Goal: Task Accomplishment & Management: Manage account settings

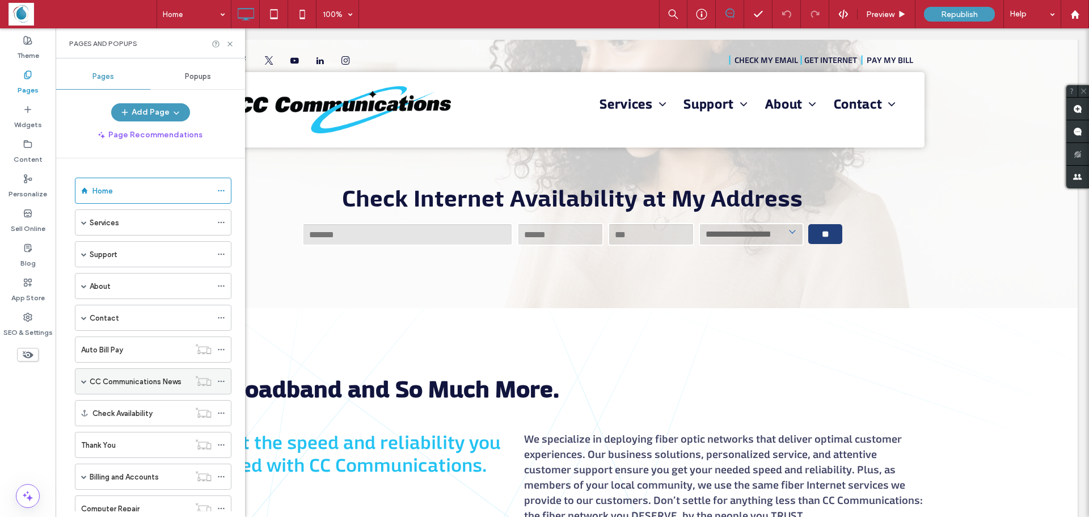
click at [84, 383] on span at bounding box center [84, 381] width 6 height 6
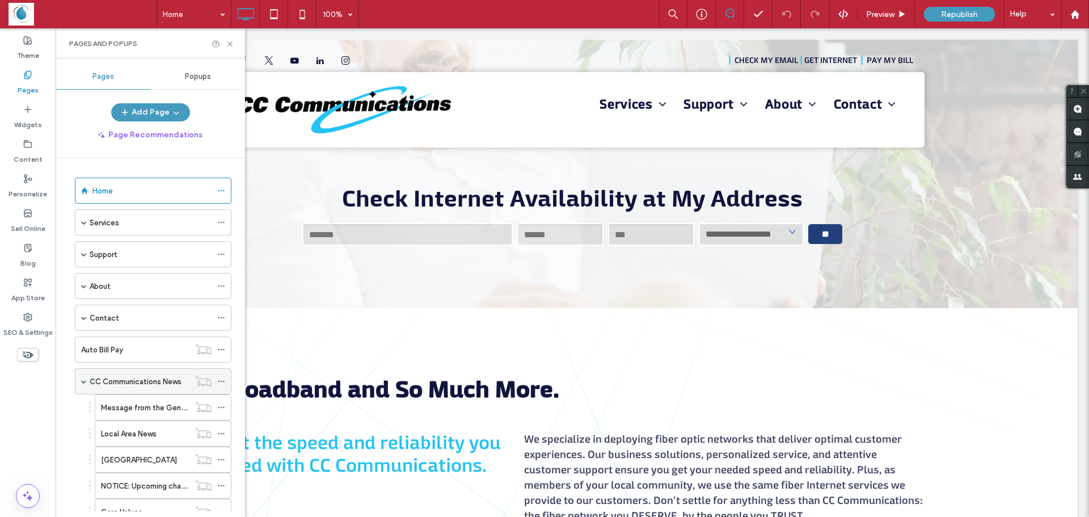
click at [80, 380] on div "CC Communications News" at bounding box center [153, 381] width 157 height 26
click at [83, 290] on span at bounding box center [84, 285] width 6 height 25
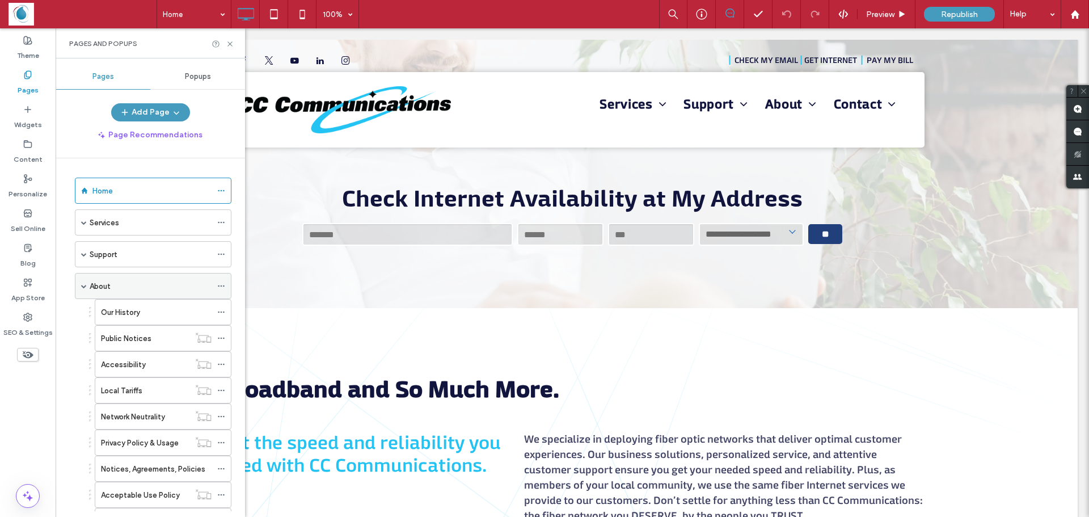
click at [83, 290] on span at bounding box center [84, 285] width 6 height 25
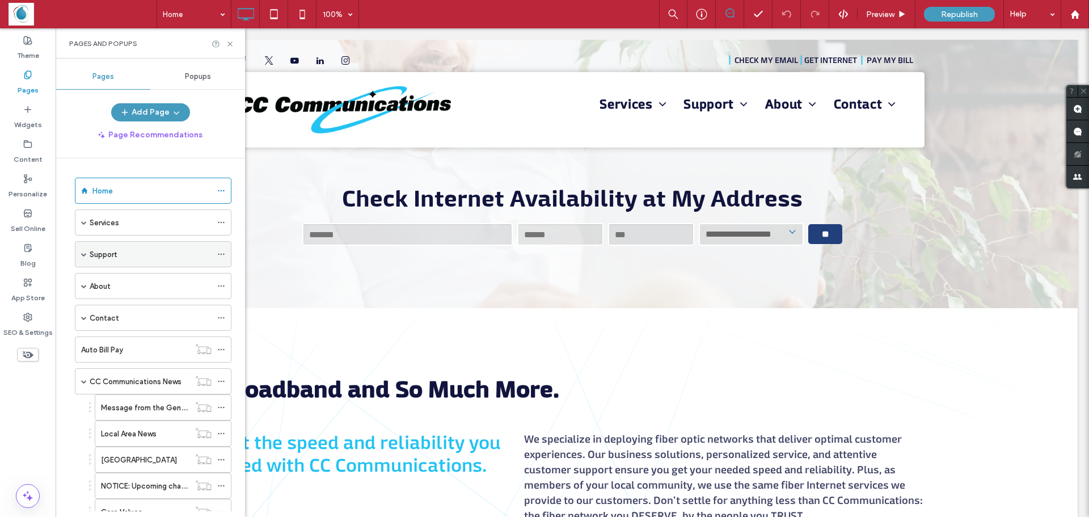
click at [83, 256] on span at bounding box center [84, 254] width 6 height 6
click at [78, 286] on div "About" at bounding box center [153, 286] width 157 height 26
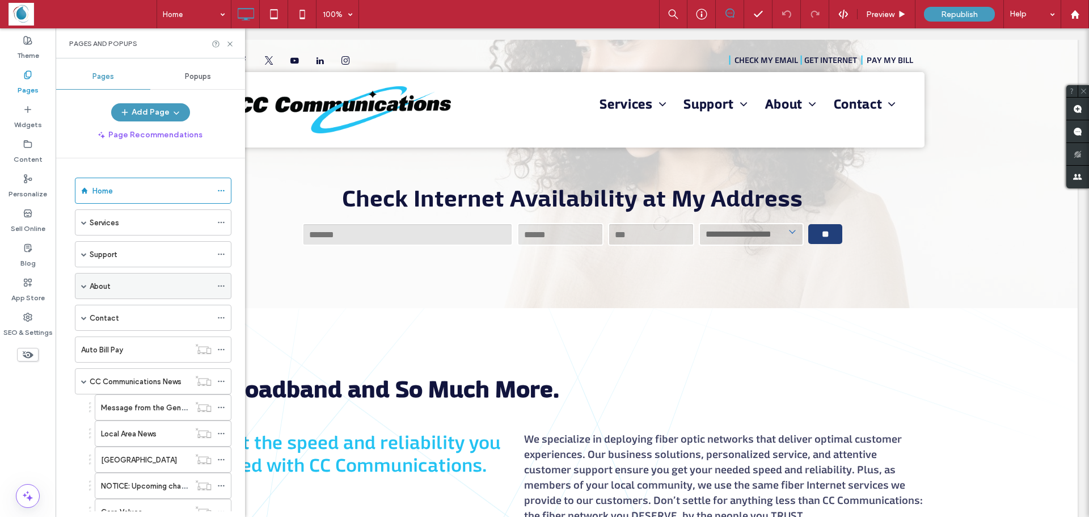
click at [84, 286] on span at bounding box center [84, 286] width 6 height 6
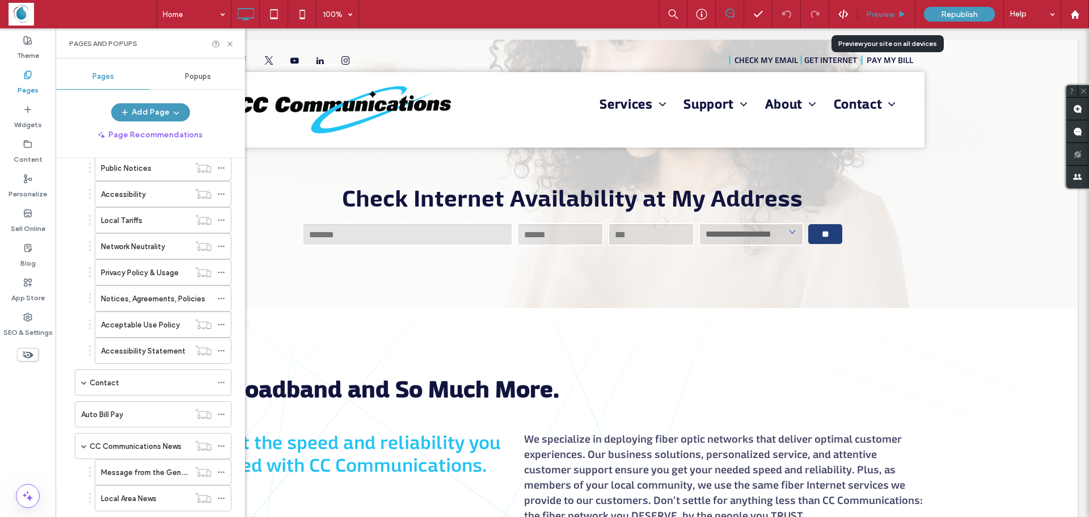
drag, startPoint x: 888, startPoint y: 15, endPoint x: 702, endPoint y: 105, distance: 206.5
click at [888, 15] on span "Preview" at bounding box center [880, 15] width 28 height 10
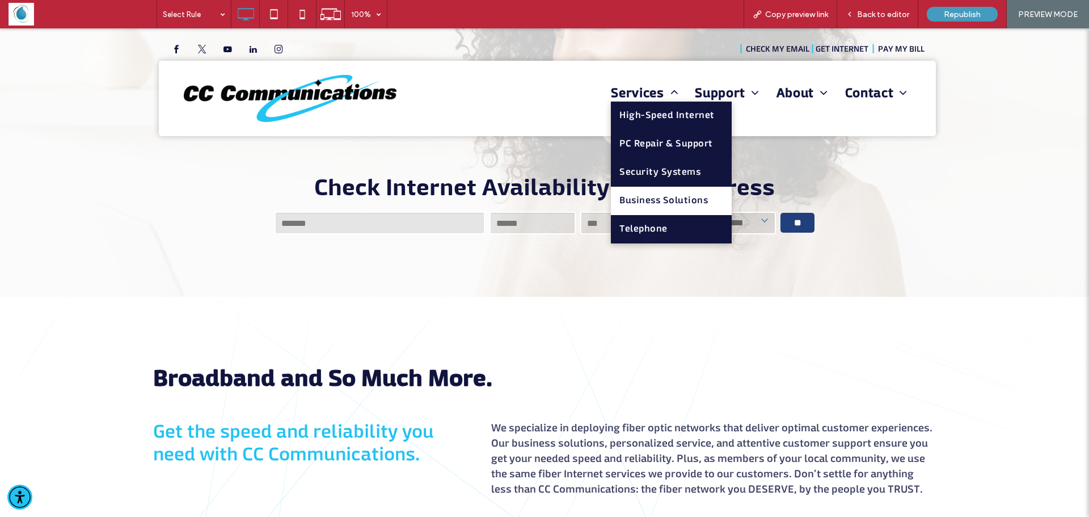
click at [641, 198] on span "Business Solutions" at bounding box center [663, 200] width 88 height 11
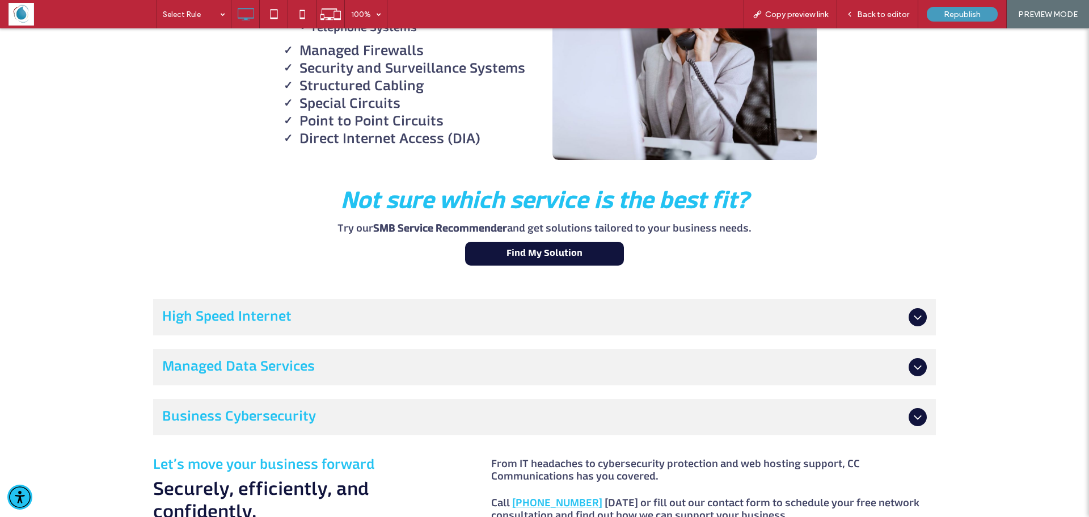
scroll to position [454, 0]
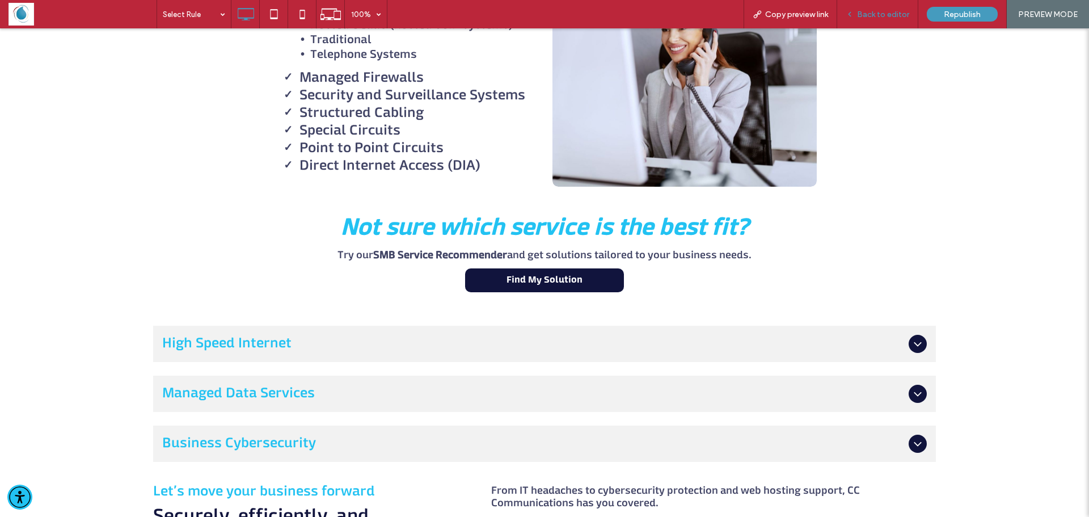
click at [859, 16] on span "Back to editor" at bounding box center [883, 15] width 52 height 10
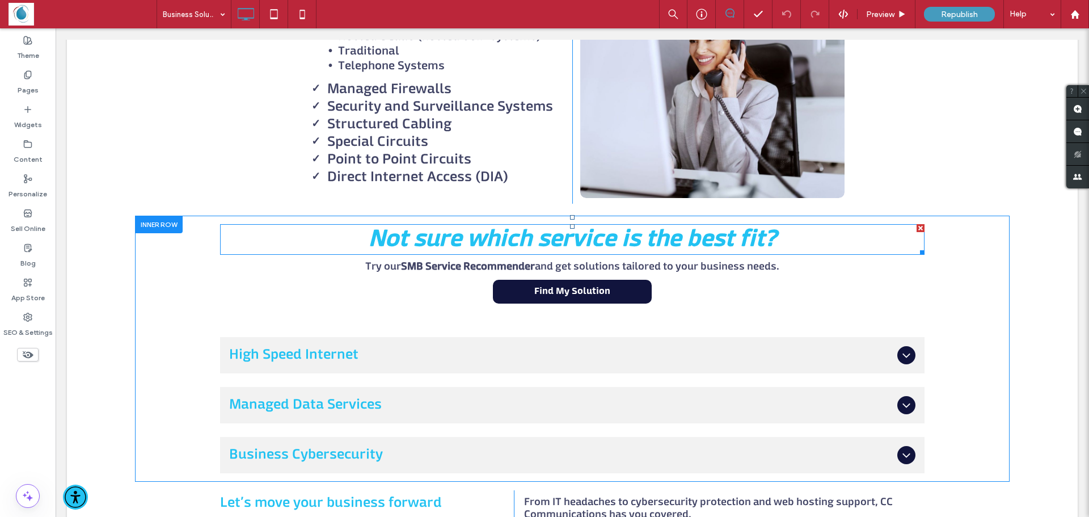
click at [454, 245] on strong "Not sure which service is the best fit?" at bounding box center [573, 239] width 408 height 23
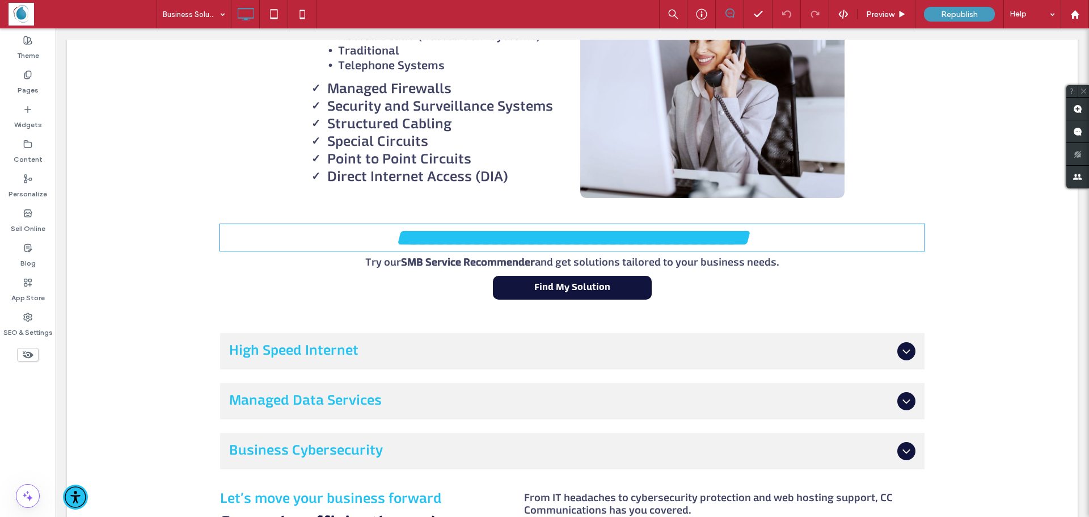
type input "**********"
type input "**"
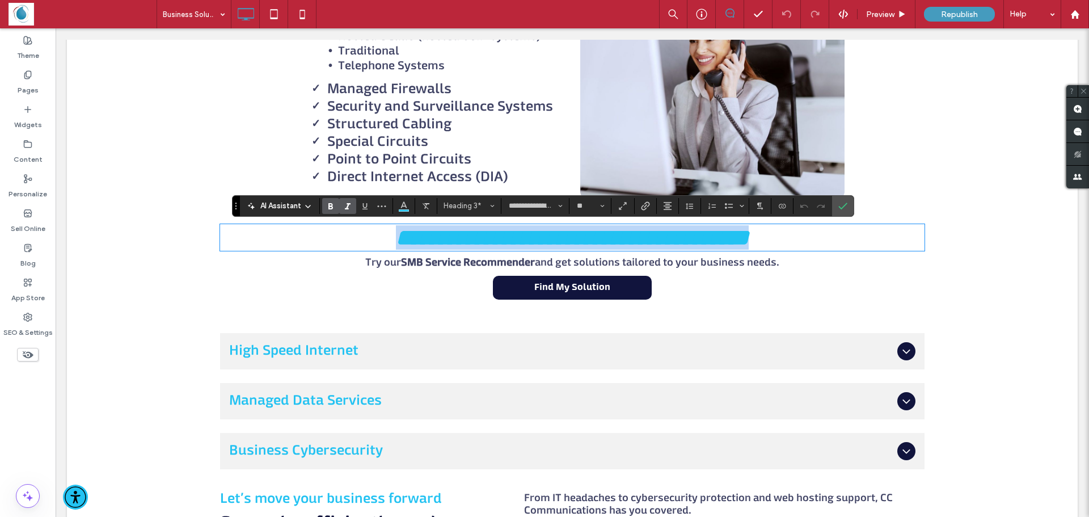
click at [635, 248] on strong "**********" at bounding box center [572, 237] width 353 height 22
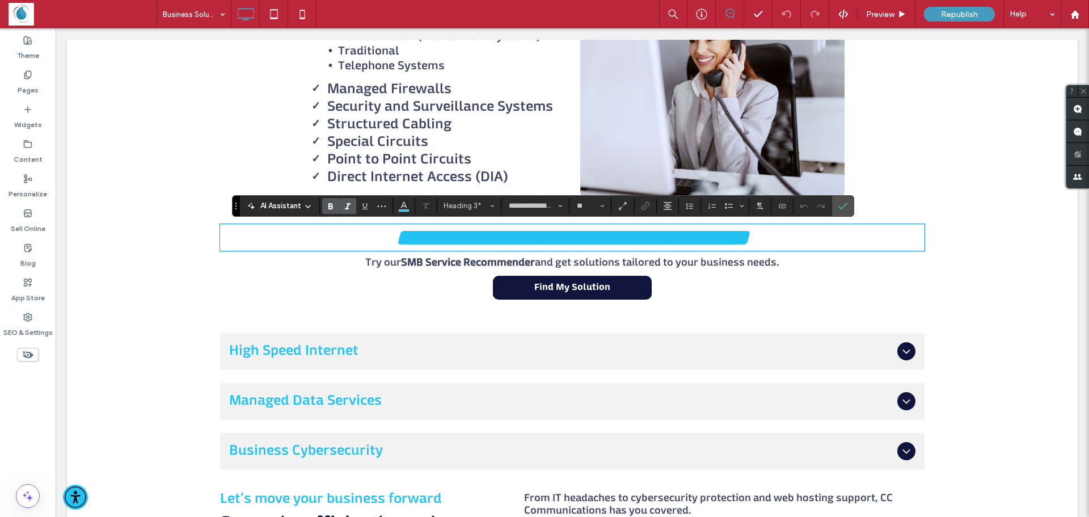
click at [765, 282] on div "**********" at bounding box center [572, 346] width 705 height 245
click at [838, 206] on icon "Confirm" at bounding box center [842, 205] width 9 height 9
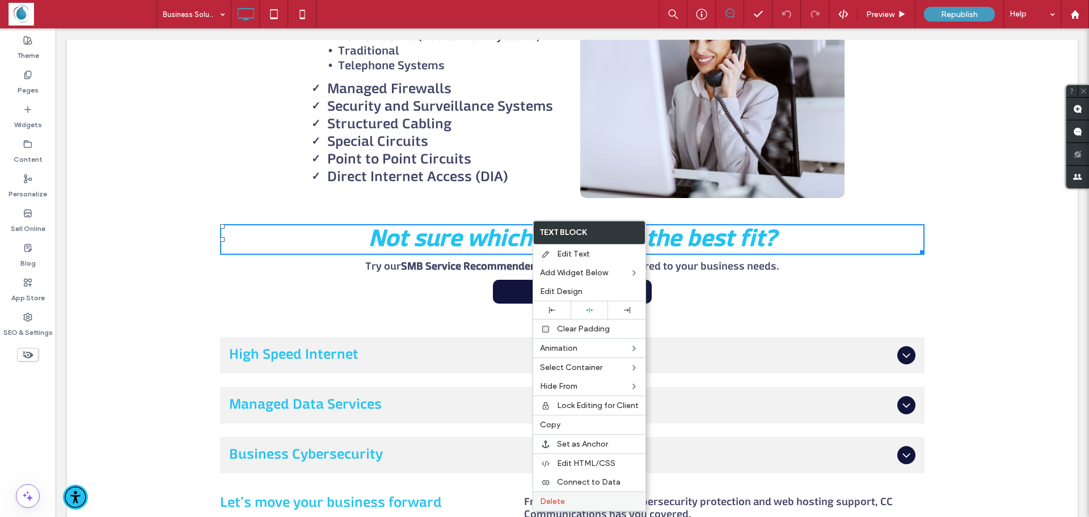
click at [547, 501] on span "Delete" at bounding box center [552, 501] width 25 height 10
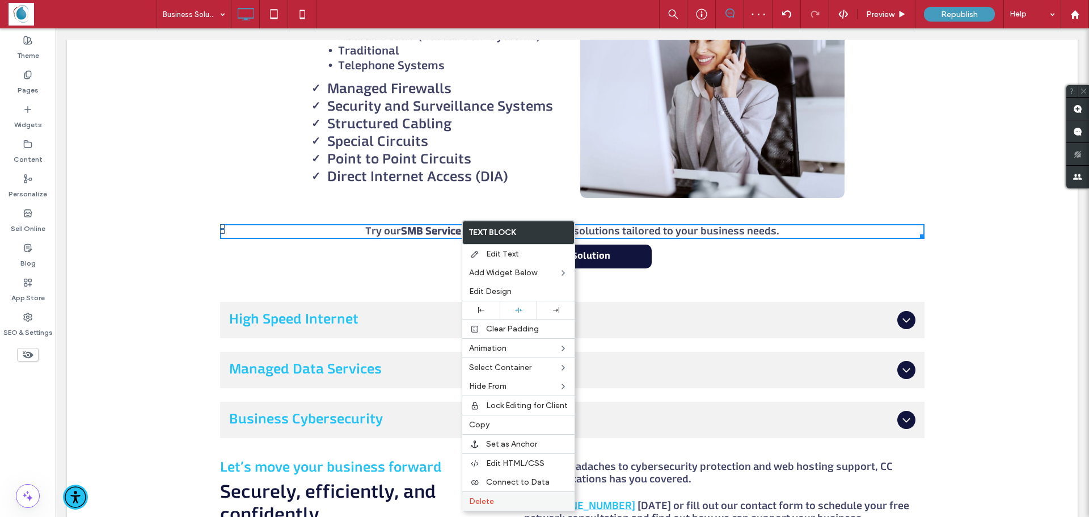
click at [492, 504] on span "Delete" at bounding box center [481, 501] width 25 height 10
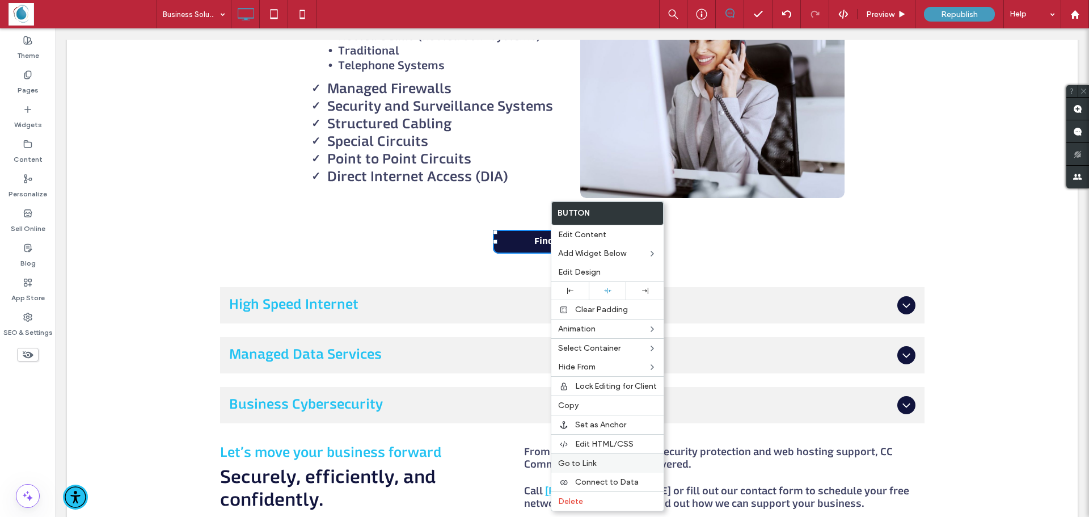
drag, startPoint x: 562, startPoint y: 500, endPoint x: 592, endPoint y: 470, distance: 42.5
click at [562, 501] on span "Delete" at bounding box center [570, 501] width 25 height 10
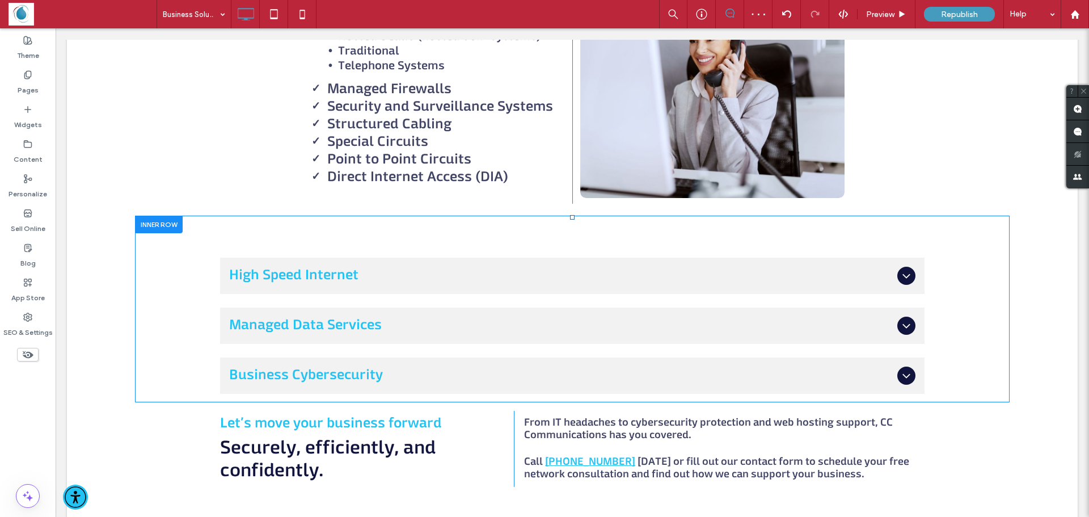
click at [423, 237] on div "High Speed Internet Our business internet solutions are scalable and reliable, …" at bounding box center [572, 309] width 705 height 170
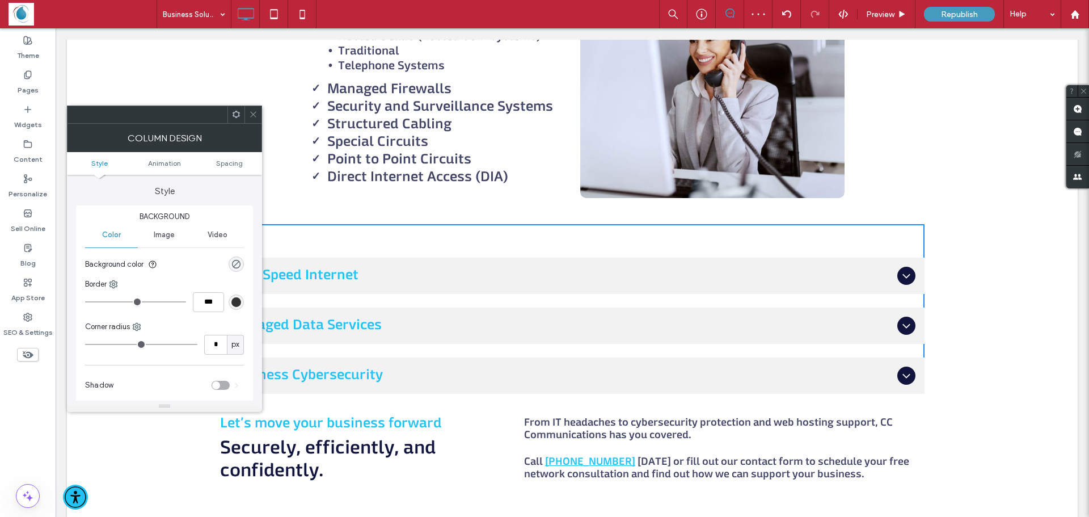
click at [253, 115] on icon at bounding box center [253, 114] width 9 height 9
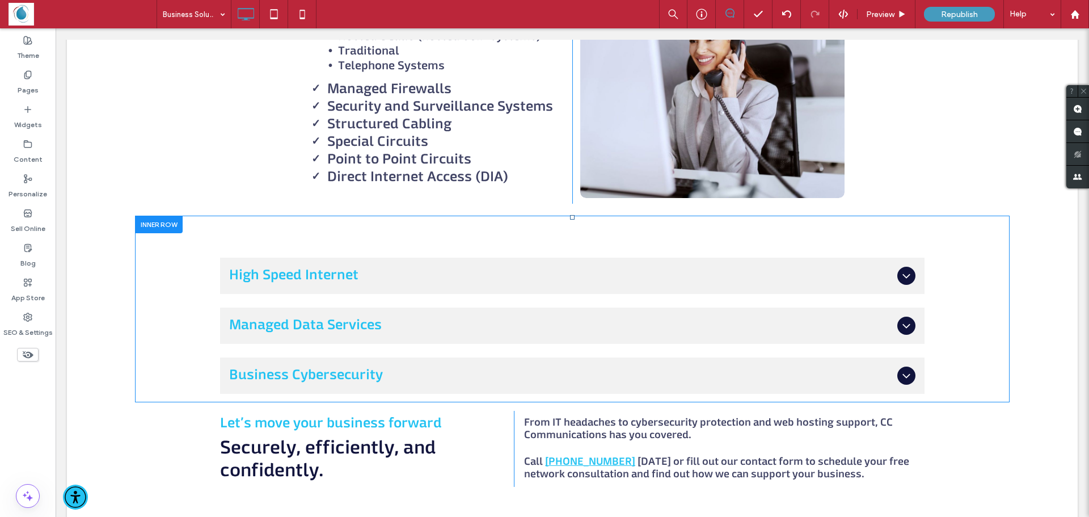
click at [284, 236] on div "High Speed Internet Our business internet solutions are scalable and reliable, …" at bounding box center [572, 309] width 705 height 170
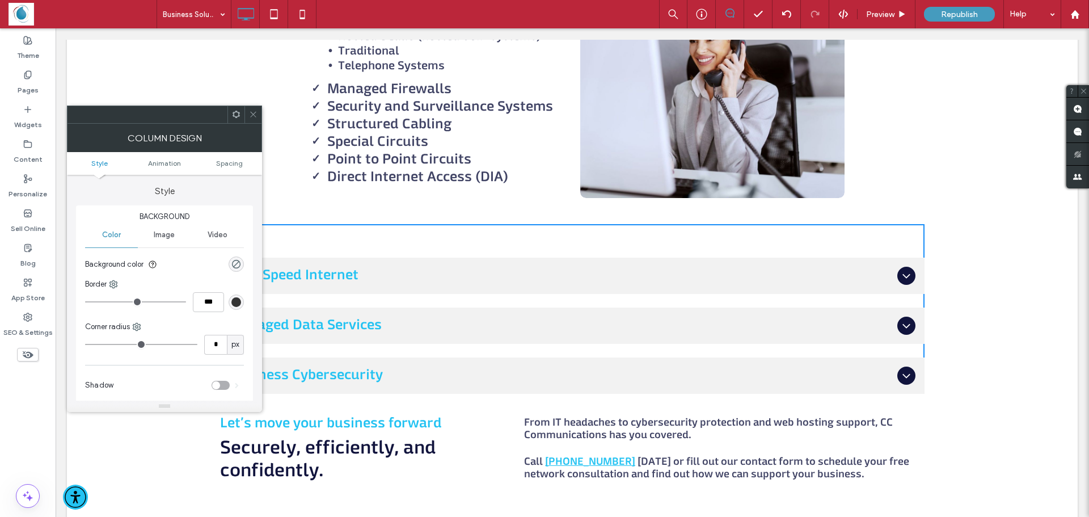
click at [253, 115] on icon at bounding box center [253, 114] width 9 height 9
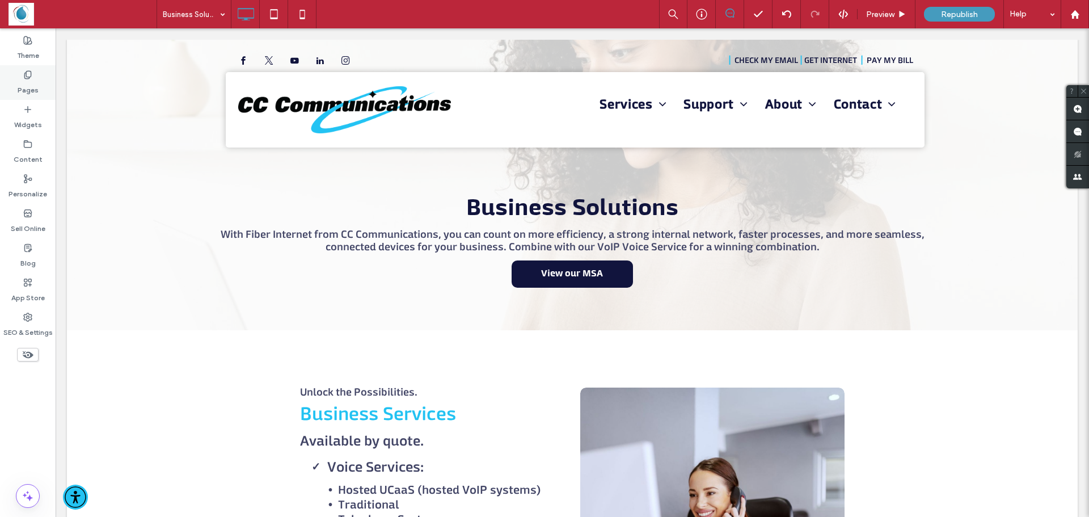
click at [30, 91] on label "Pages" at bounding box center [28, 87] width 21 height 16
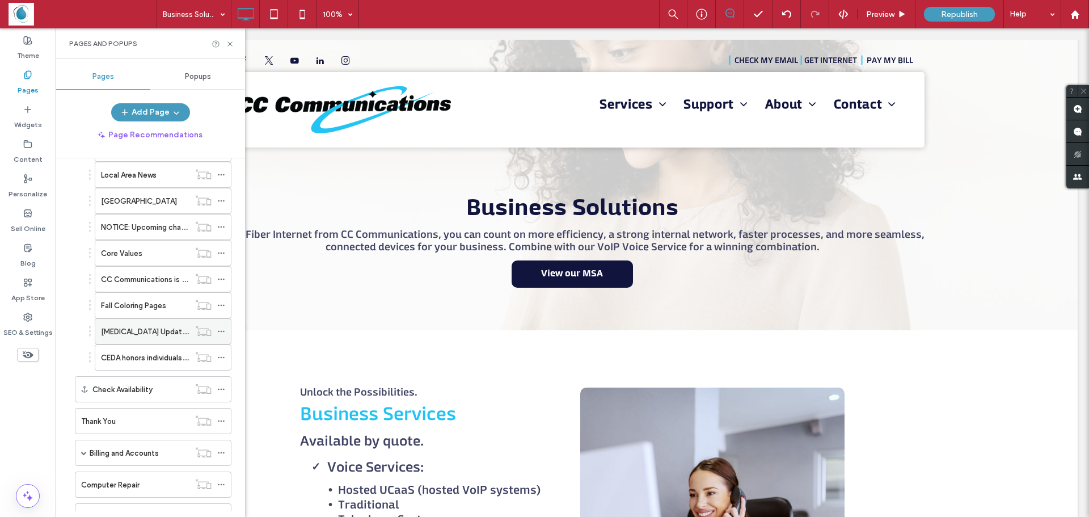
scroll to position [511, 0]
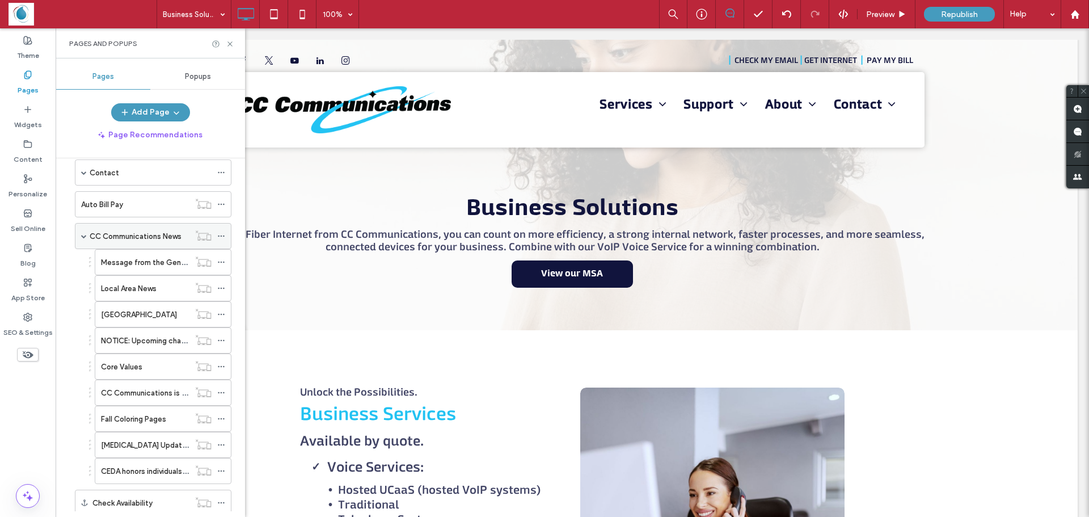
click at [86, 236] on span at bounding box center [84, 236] width 6 height 6
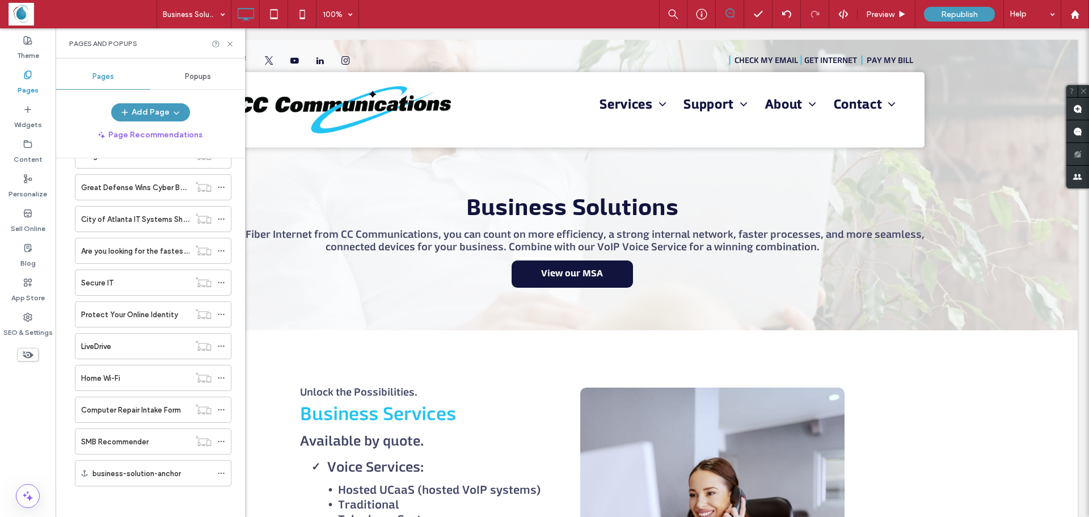
scroll to position [1325, 0]
click at [132, 445] on div "SMB Recommender" at bounding box center [135, 437] width 108 height 25
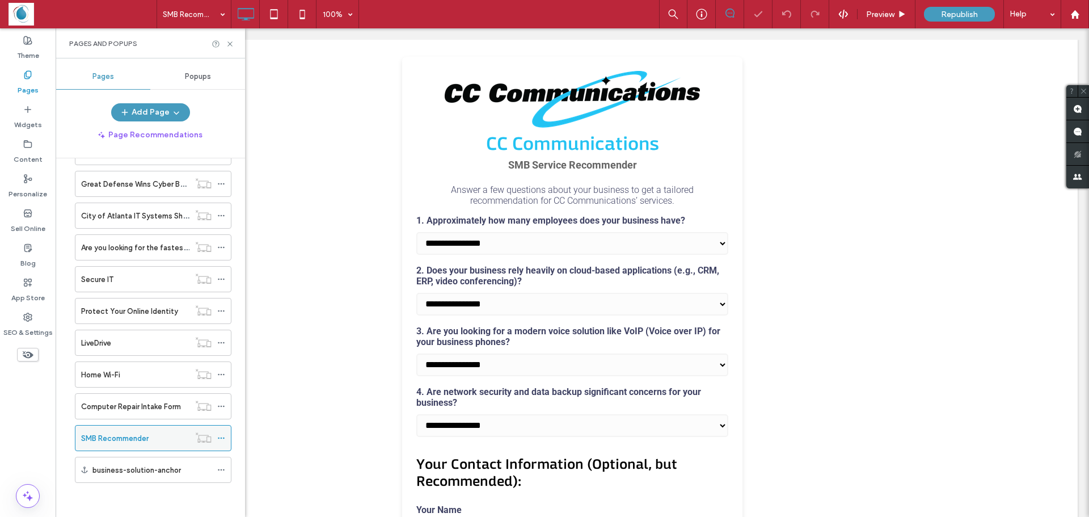
scroll to position [8, 0]
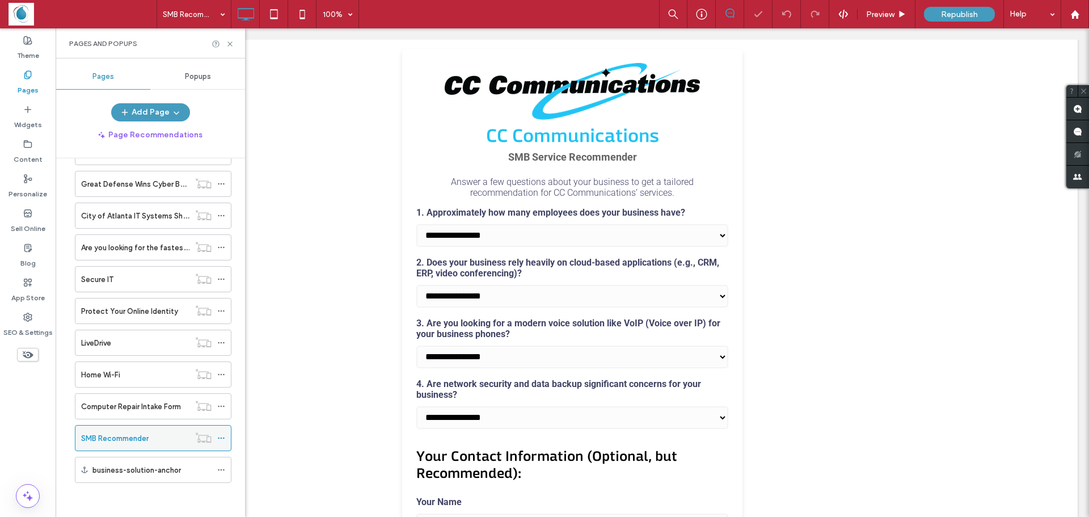
click at [224, 441] on icon at bounding box center [221, 438] width 8 height 8
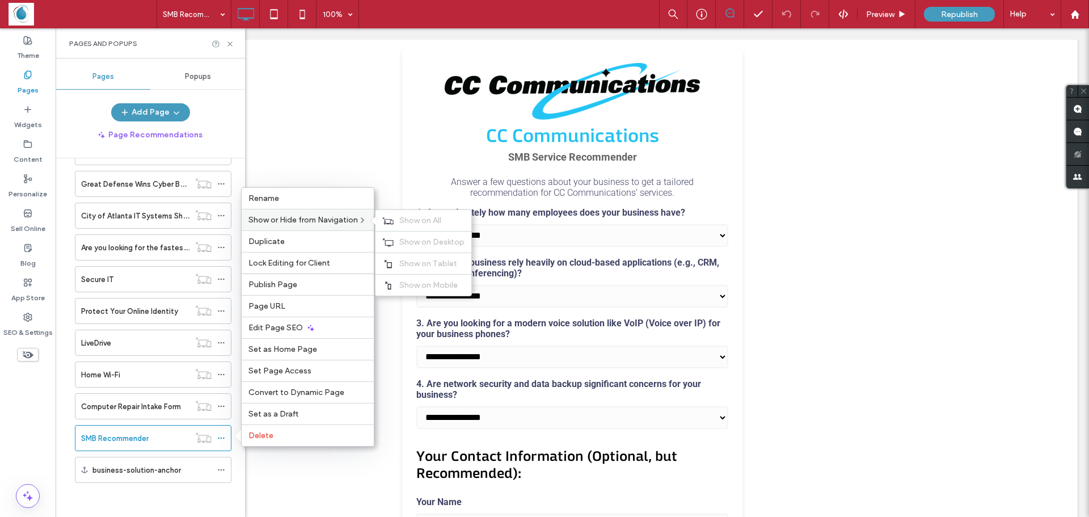
click at [333, 222] on span "Show or Hide from Navigation" at bounding box center [302, 220] width 109 height 10
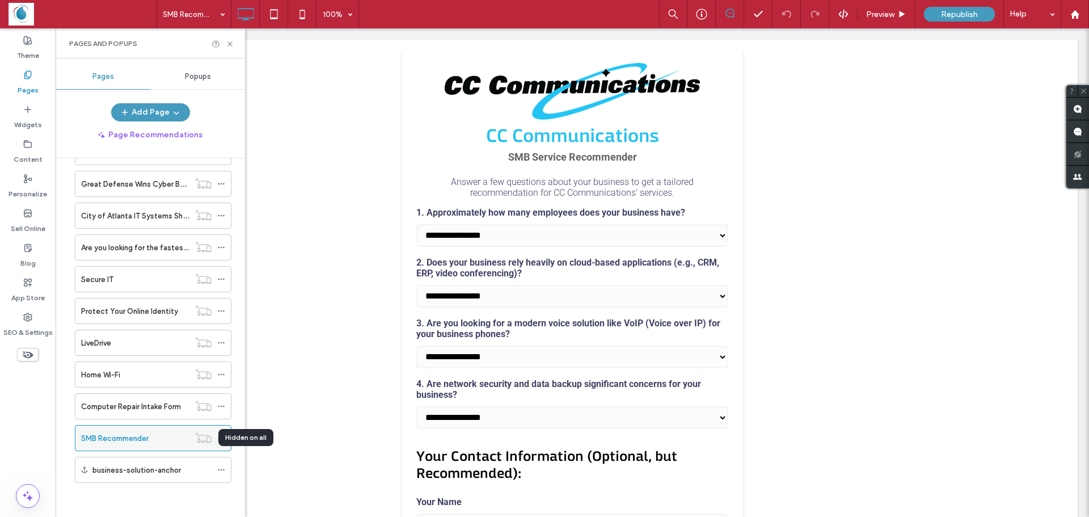
drag, startPoint x: 197, startPoint y: 437, endPoint x: 171, endPoint y: 427, distance: 28.4
click at [171, 427] on div "SMB Recommender" at bounding box center [135, 437] width 108 height 25
click at [223, 437] on div "SMB Recommender 100% Preview Republish Help Site Comments Team & Clients Automa…" at bounding box center [544, 258] width 1089 height 517
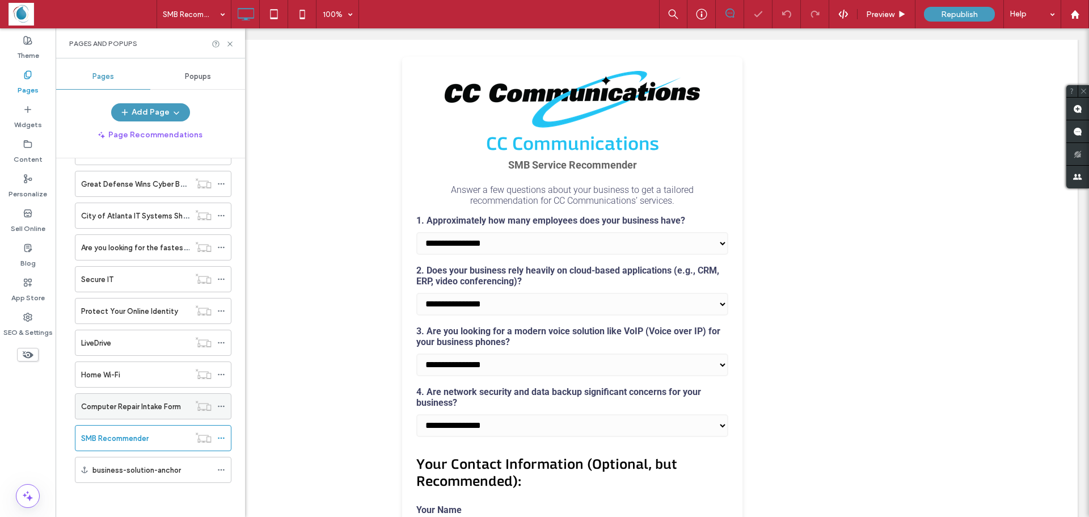
scroll to position [0, 0]
click at [182, 404] on div "Computer Repair Intake Form" at bounding box center [135, 407] width 108 height 12
click at [151, 435] on div at bounding box center [544, 258] width 1089 height 517
click at [174, 434] on div "SMB Recommender" at bounding box center [135, 438] width 108 height 12
click at [222, 436] on icon at bounding box center [221, 438] width 8 height 8
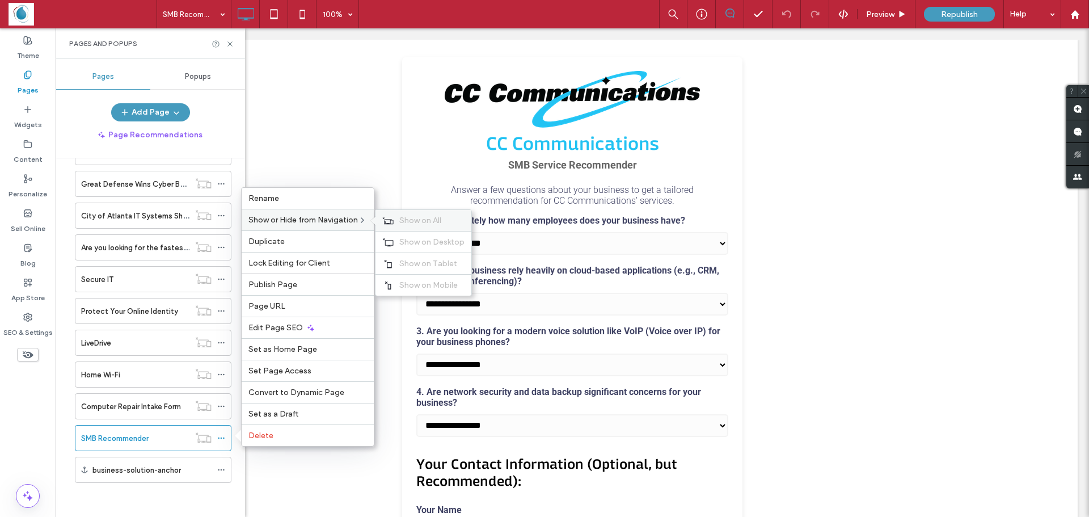
click at [418, 219] on span "Show on All" at bounding box center [420, 221] width 42 height 10
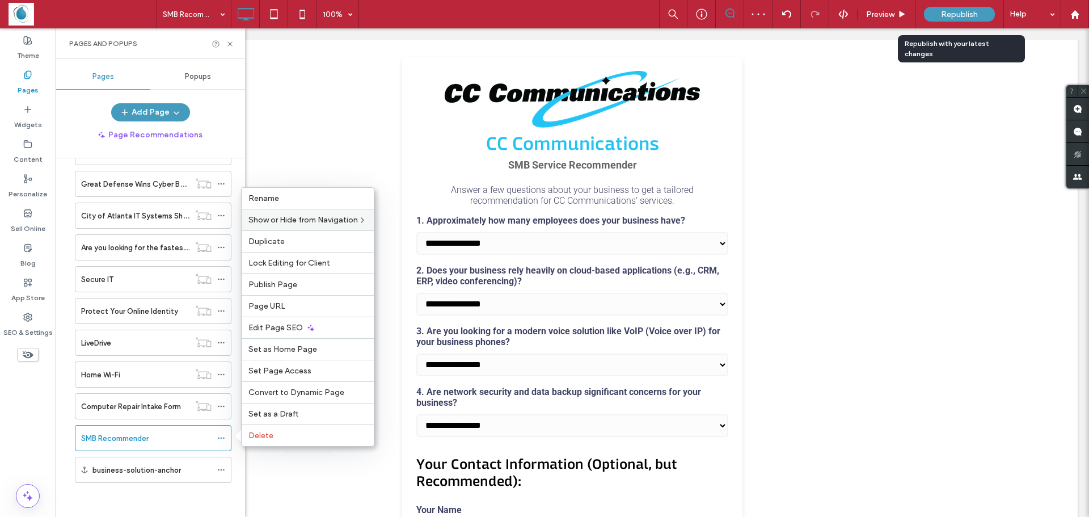
click at [966, 18] on span "Republish" at bounding box center [959, 15] width 37 height 10
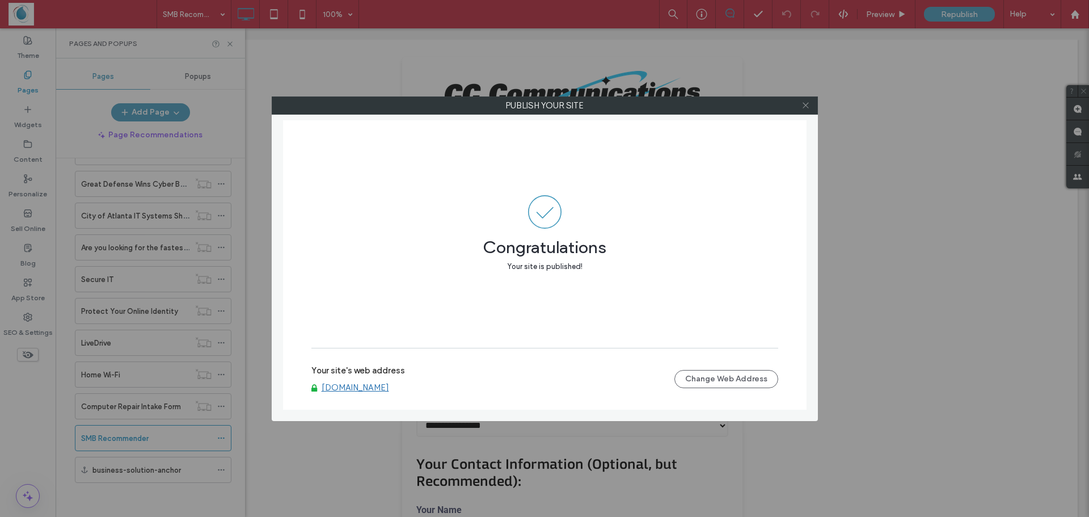
click at [807, 104] on use at bounding box center [806, 106] width 6 height 6
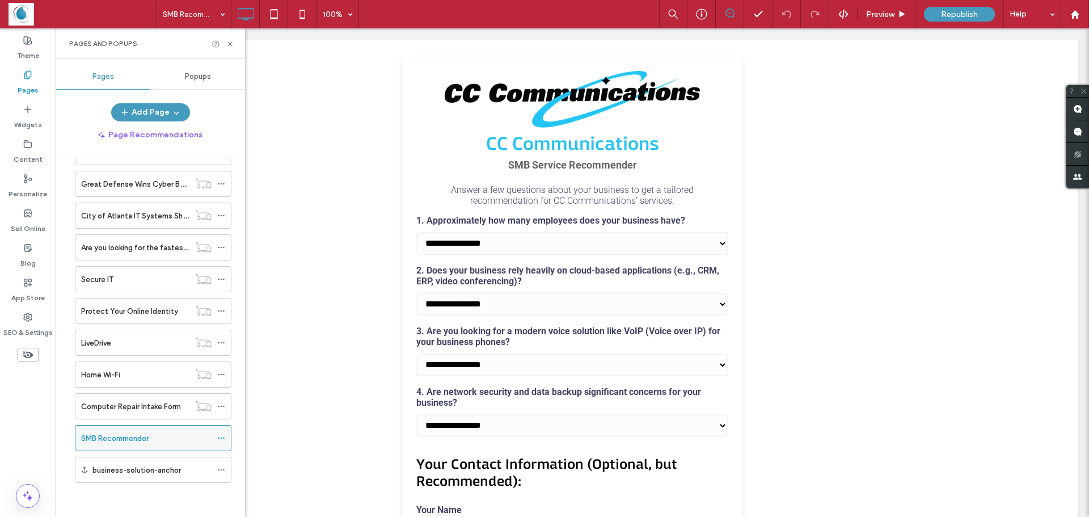
click at [222, 443] on span at bounding box center [221, 437] width 8 height 17
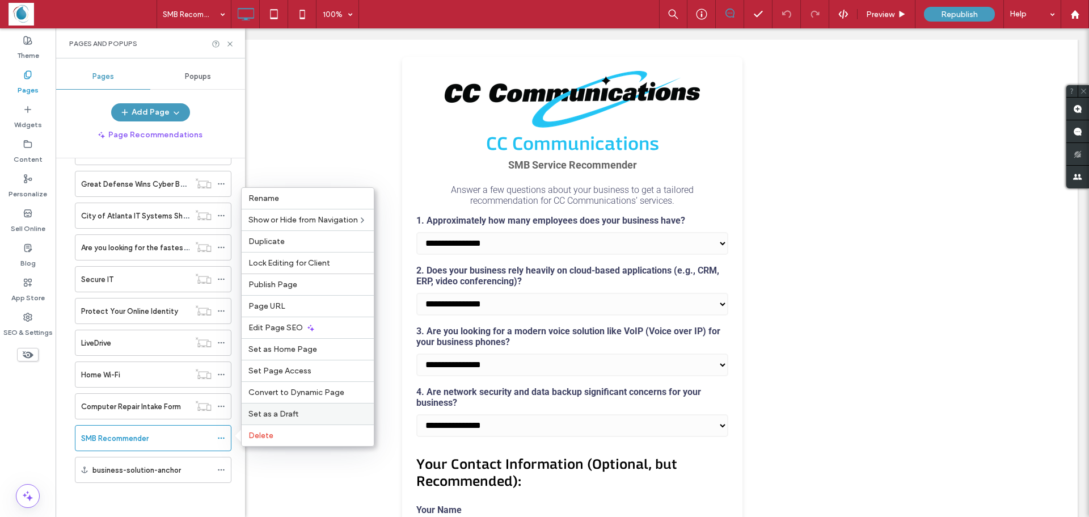
click at [285, 411] on span "Set as a Draft" at bounding box center [273, 414] width 50 height 10
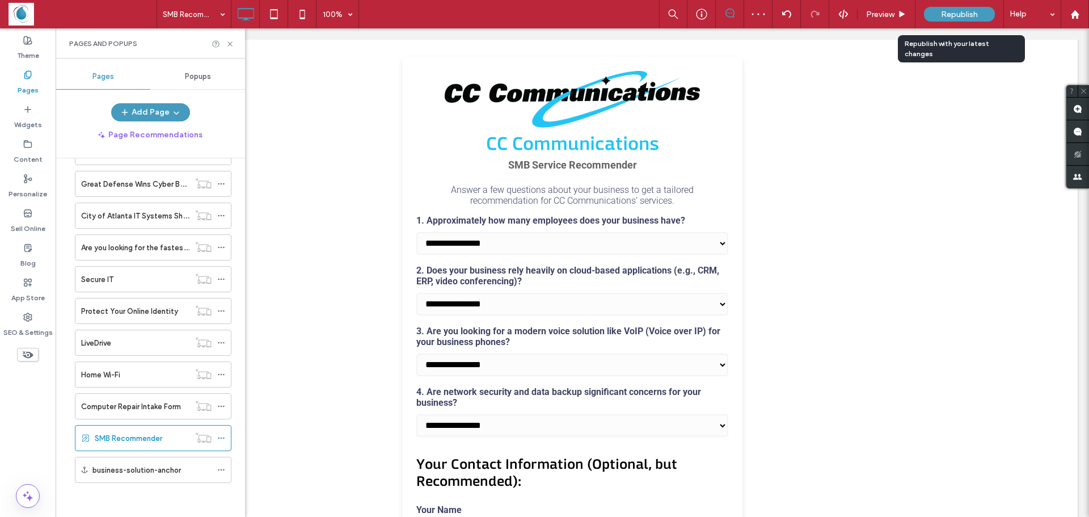
click at [955, 5] on div "Republish" at bounding box center [959, 14] width 71 height 28
click at [954, 10] on span "Republish" at bounding box center [959, 15] width 37 height 10
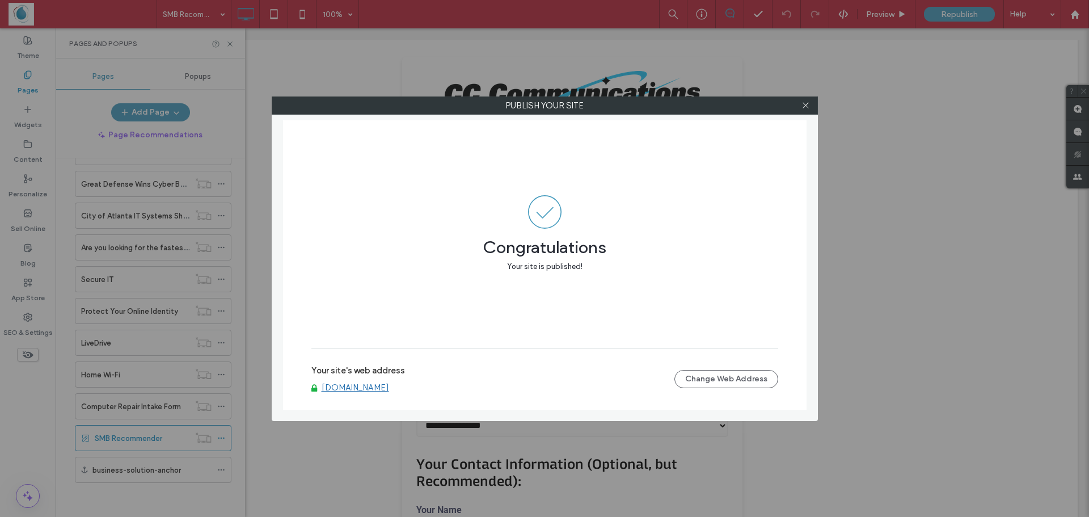
click at [369, 388] on link "www.cccomm.net" at bounding box center [356, 387] width 68 height 10
click at [807, 103] on icon at bounding box center [806, 105] width 9 height 9
